Goal: Task Accomplishment & Management: Manage account settings

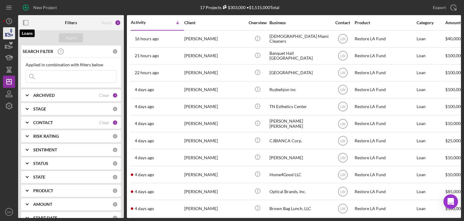
click at [8, 34] on icon "button" at bounding box center [9, 33] width 15 height 15
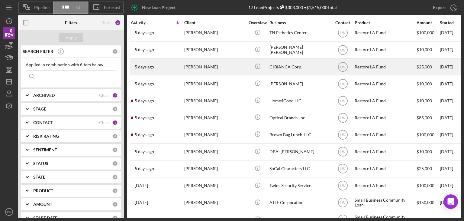
scroll to position [91, 0]
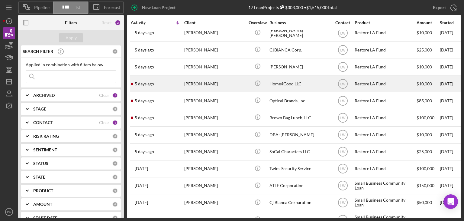
click at [201, 83] on div "[PERSON_NAME]" at bounding box center [214, 84] width 60 height 16
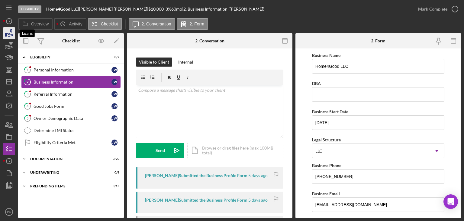
click at [8, 32] on icon "button" at bounding box center [9, 33] width 15 height 15
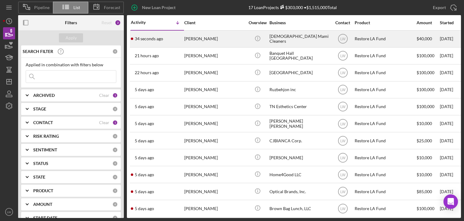
click at [174, 37] on div "34 seconds ago [PERSON_NAME]" at bounding box center [157, 39] width 53 height 16
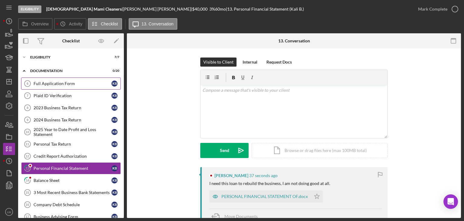
click at [56, 84] on div "Full Application Form" at bounding box center [73, 83] width 78 height 5
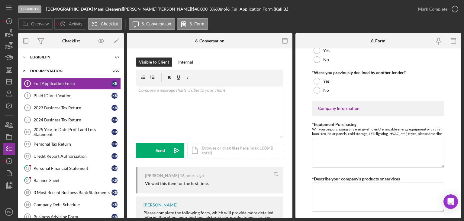
scroll to position [332, 0]
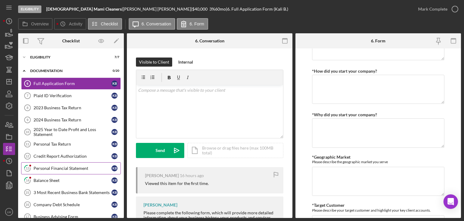
click at [37, 166] on div "Personal Financial Statement" at bounding box center [73, 168] width 78 height 5
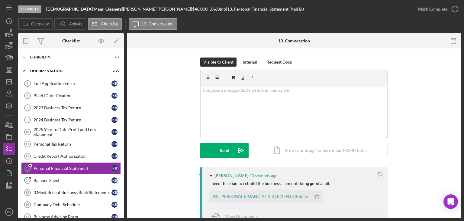
scroll to position [98, 0]
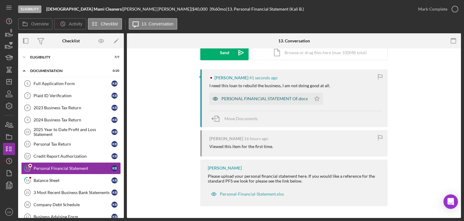
click at [263, 97] on div "PERSONAL FINANCIAL STATEMENT OF.docx" at bounding box center [264, 98] width 86 height 5
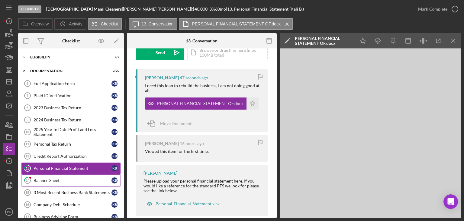
click at [45, 178] on div "Balance Sheet" at bounding box center [73, 180] width 78 height 5
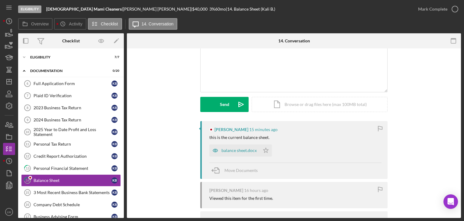
scroll to position [82, 0]
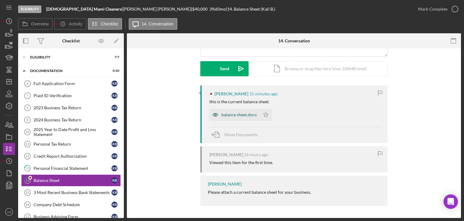
click at [236, 115] on div "balance sheet.docx" at bounding box center [238, 114] width 35 height 5
